Goal: Task Accomplishment & Management: Use online tool/utility

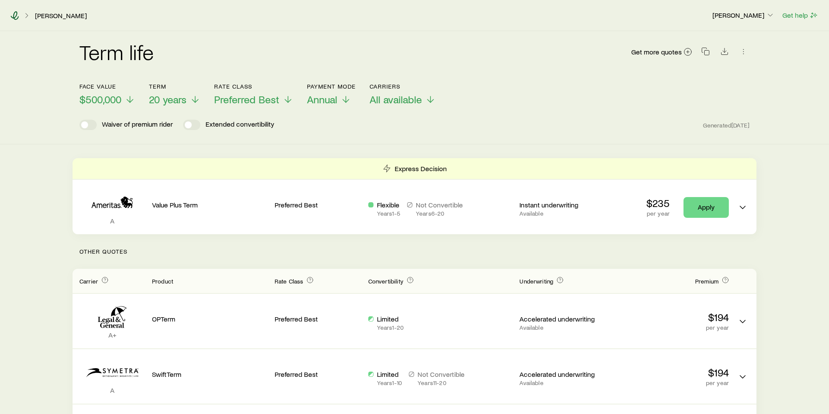
click at [16, 16] on icon at bounding box center [15, 15] width 8 height 9
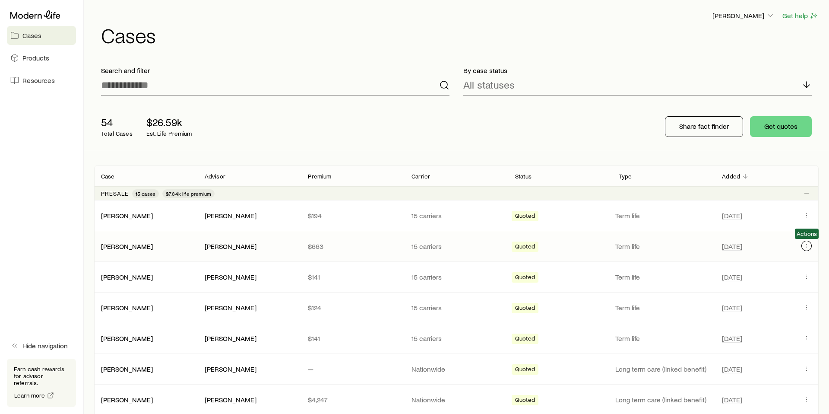
click at [806, 242] on icon "Client cases" at bounding box center [806, 245] width 7 height 7
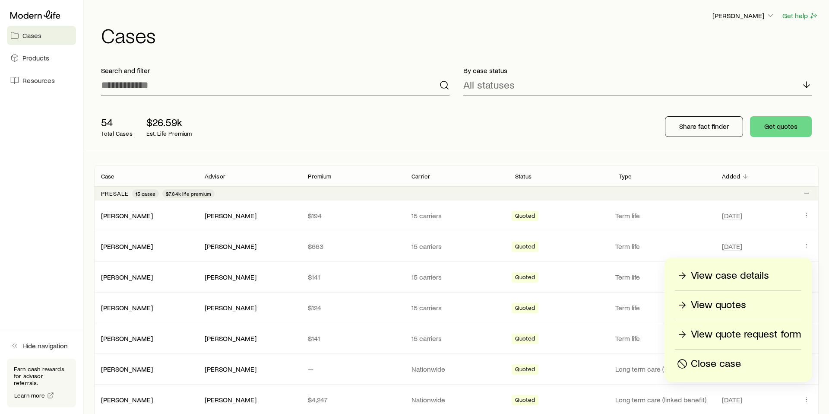
click at [707, 306] on p "View quotes" at bounding box center [718, 305] width 55 height 14
